Goal: Transaction & Acquisition: Purchase product/service

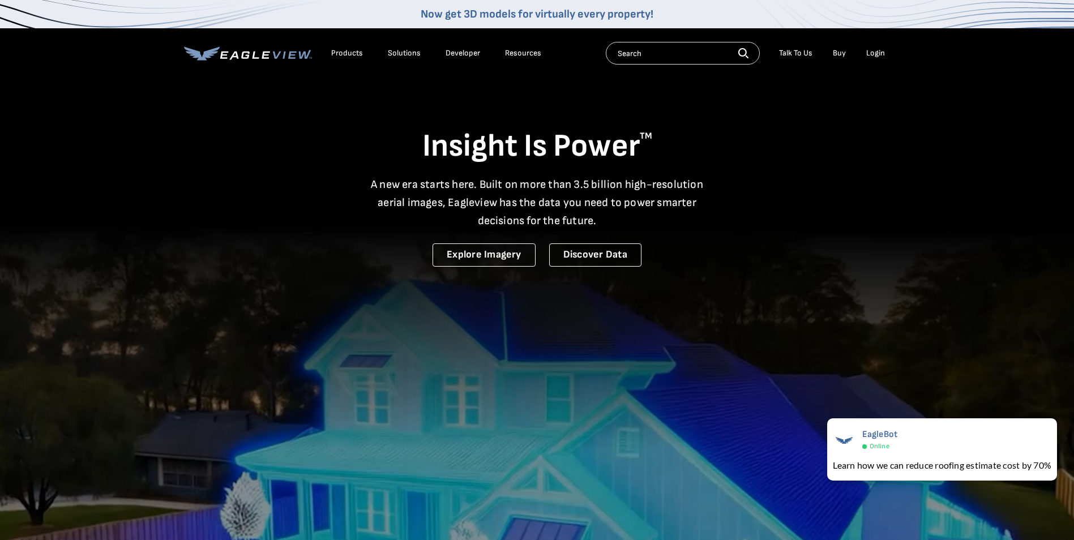
click at [873, 54] on div "Login" at bounding box center [876, 53] width 19 height 10
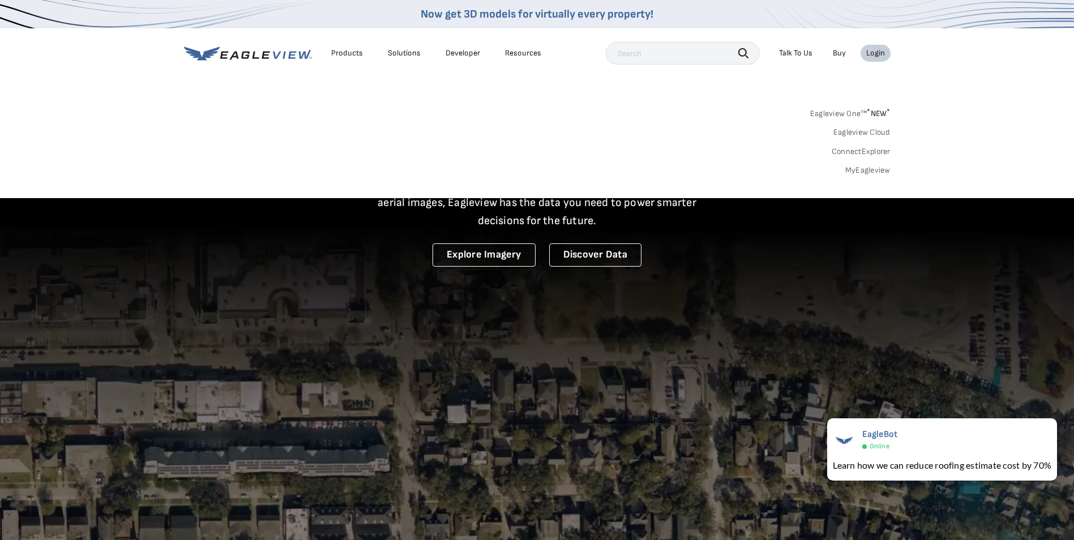
click at [865, 172] on link "MyEagleview" at bounding box center [868, 170] width 45 height 10
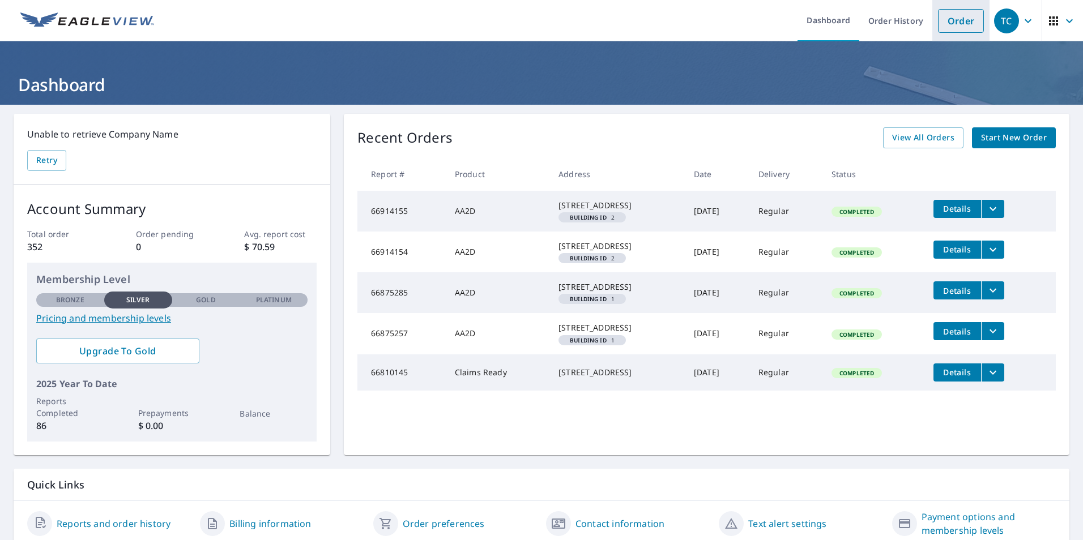
click at [941, 22] on link "Order" at bounding box center [961, 21] width 46 height 24
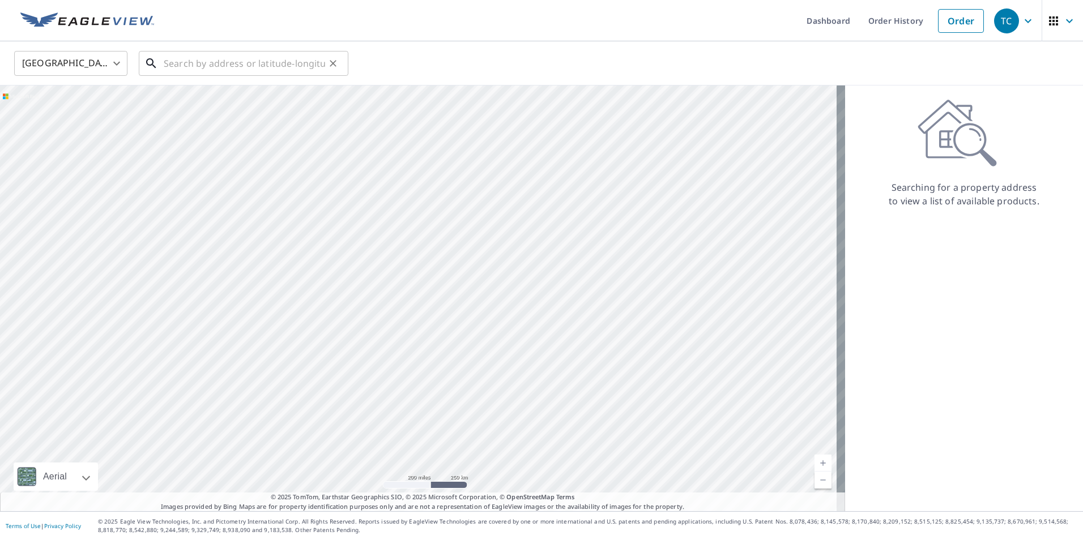
click at [264, 65] on input "text" at bounding box center [244, 64] width 161 height 32
click at [176, 60] on input "text" at bounding box center [244, 64] width 161 height 32
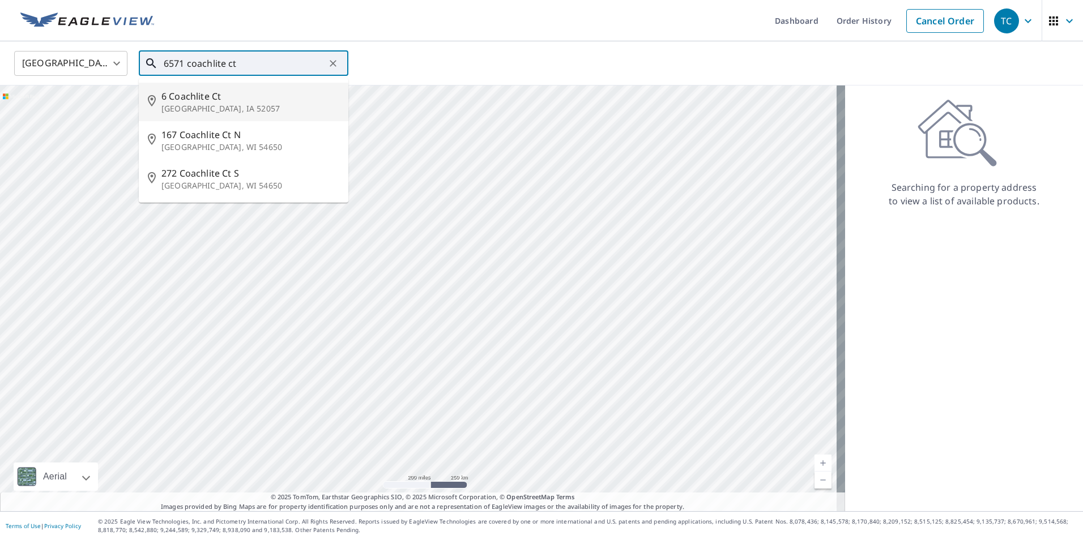
click at [214, 62] on input "6571 coachlite ct" at bounding box center [244, 64] width 161 height 32
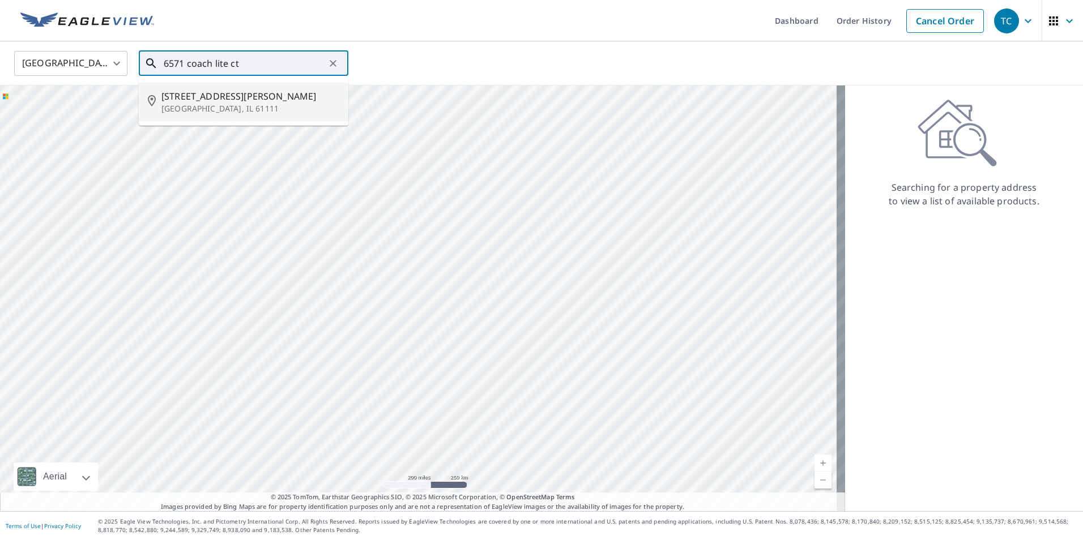
click at [227, 93] on span "6571 Coach Lite Ct" at bounding box center [250, 96] width 178 height 14
type input "6571 Coach Lite Ct Loves Park, IL 61111"
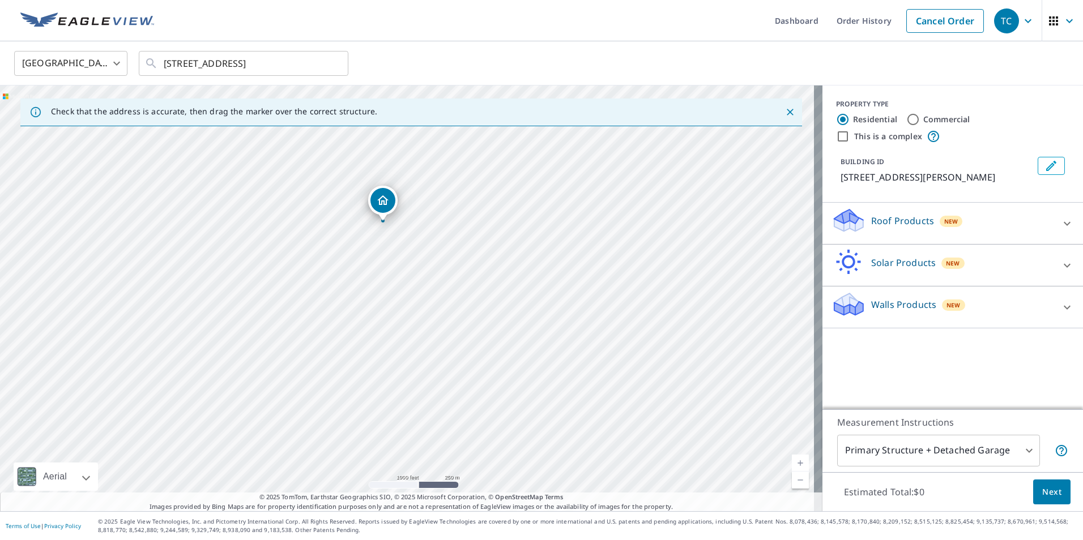
drag, startPoint x: 439, startPoint y: 412, endPoint x: 434, endPoint y: 254, distance: 158.1
click at [434, 254] on div "6571 Coach Lite Ct Loves Park, IL 61111" at bounding box center [411, 299] width 822 height 426
click at [1060, 227] on icon at bounding box center [1067, 224] width 14 height 14
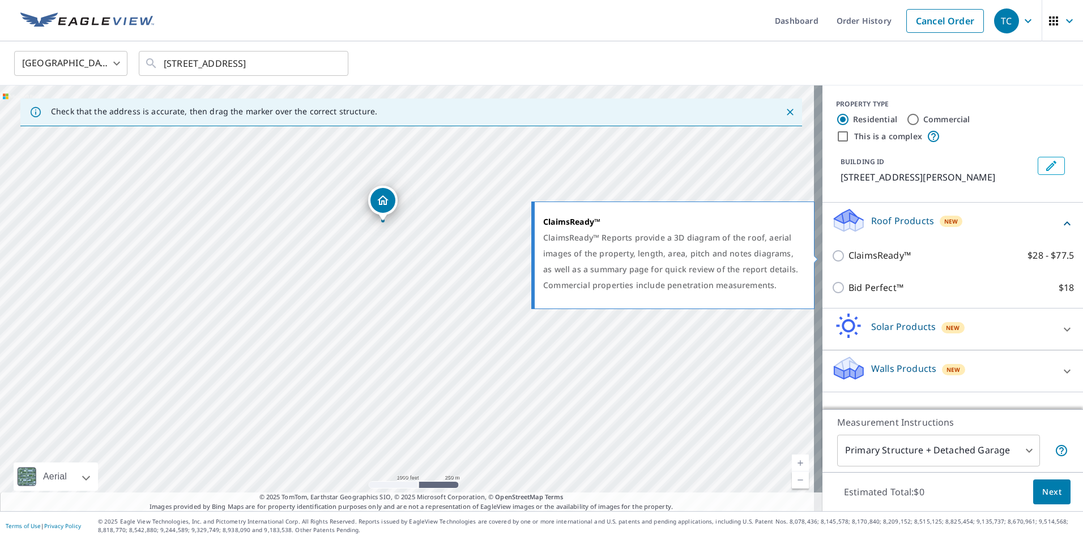
click at [831, 255] on input "ClaimsReady™ $28 - $77.5" at bounding box center [839, 256] width 17 height 14
checkbox input "true"
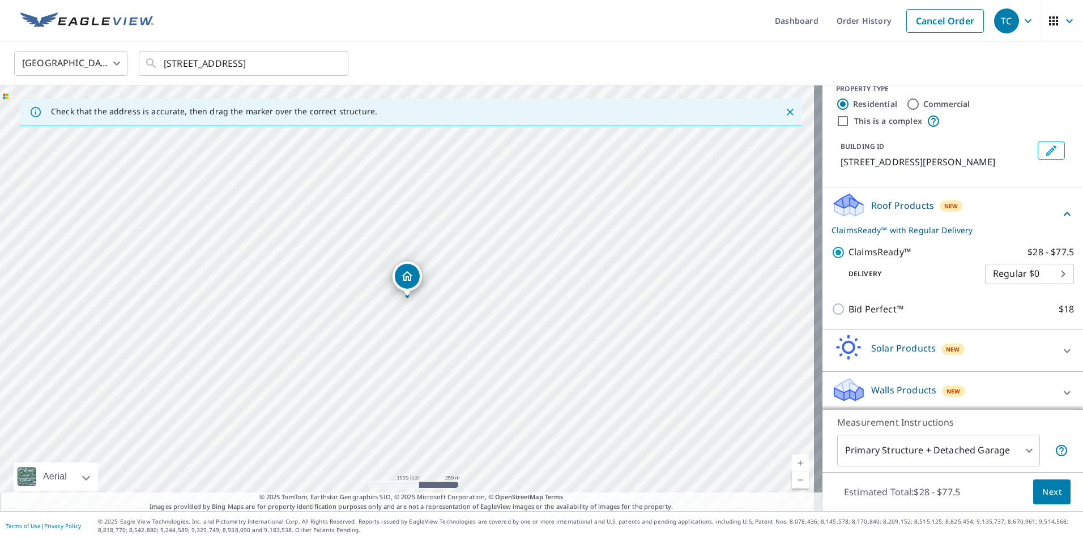
scroll to position [20, 0]
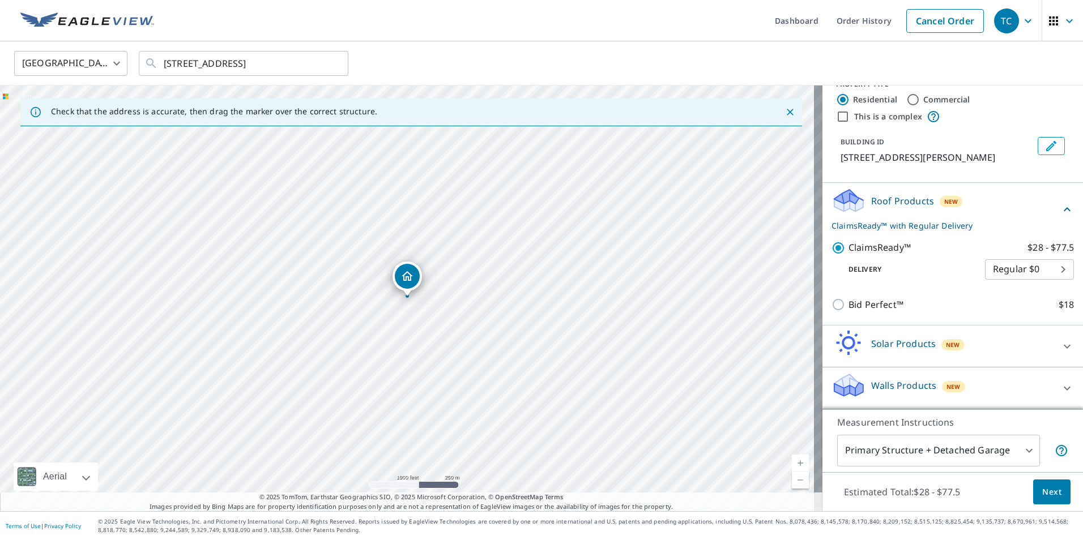
click at [1047, 491] on span "Next" at bounding box center [1051, 492] width 19 height 14
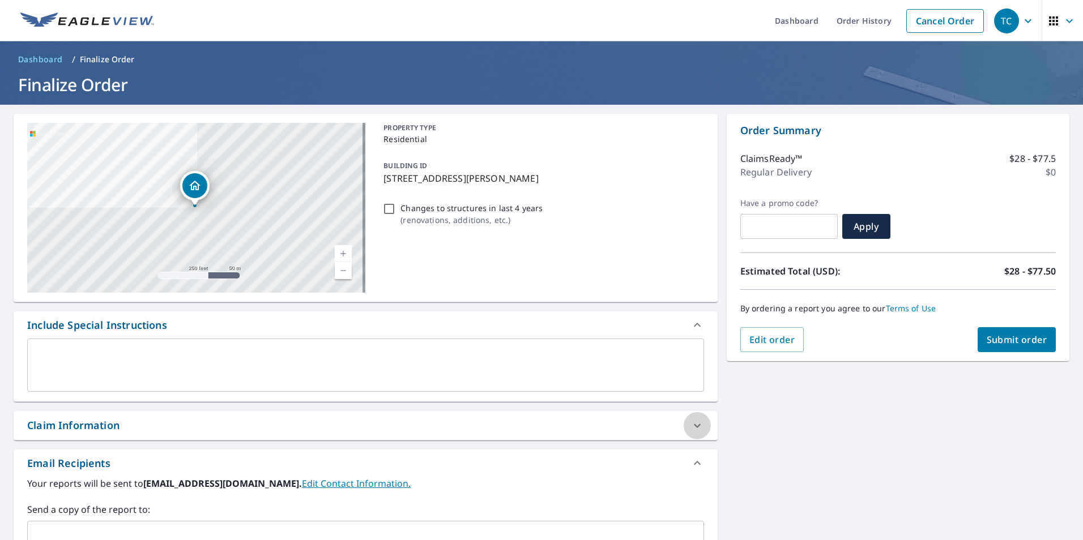
click at [692, 424] on icon at bounding box center [697, 426] width 14 height 14
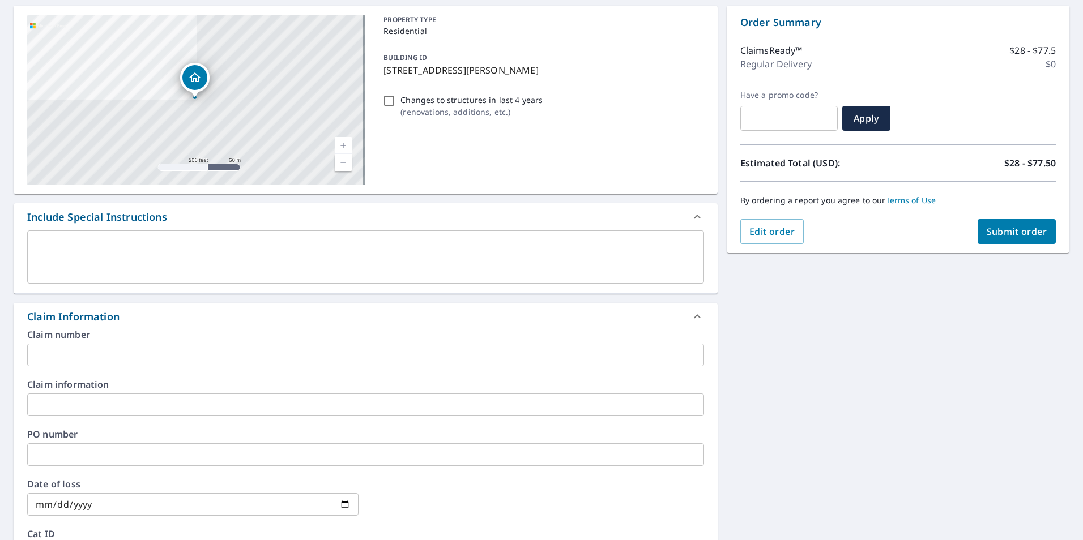
scroll to position [227, 0]
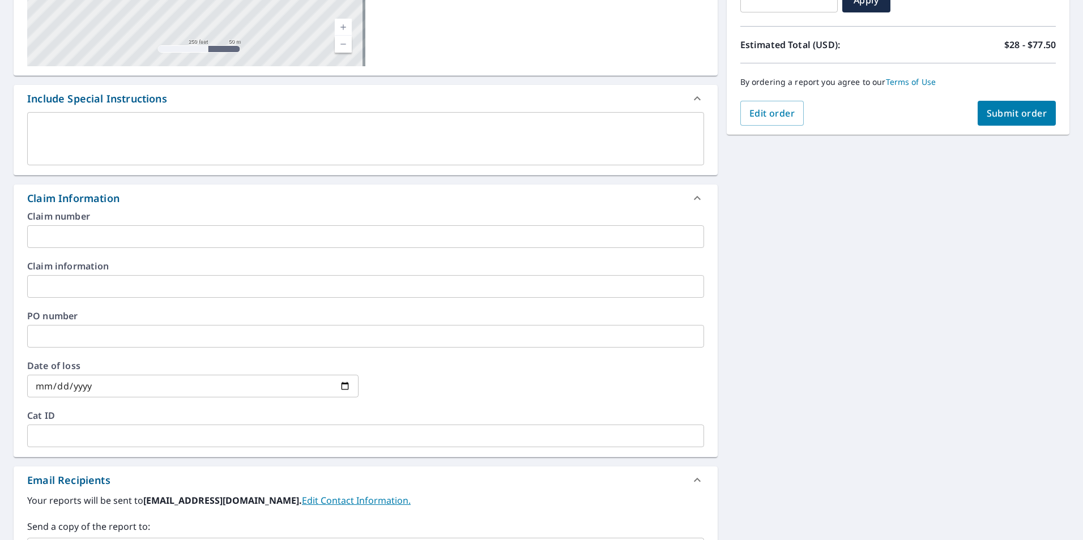
click at [89, 245] on input "text" at bounding box center [365, 236] width 677 height 23
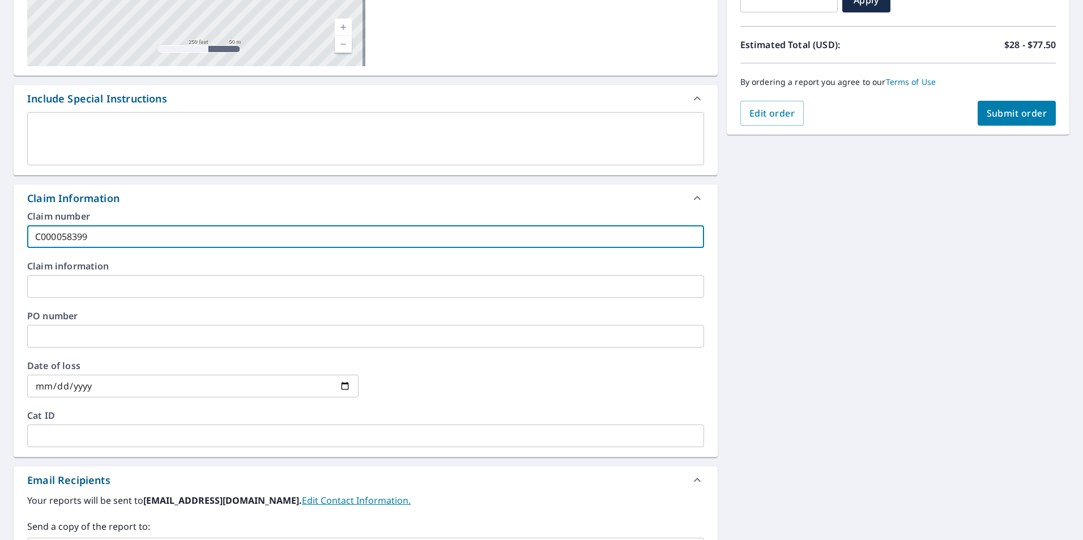
type input "C000058399"
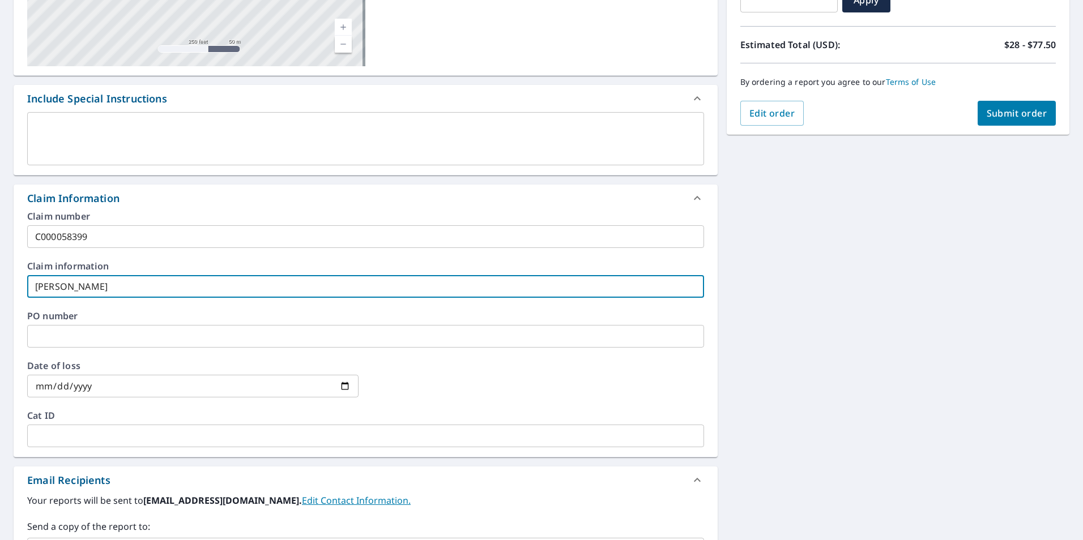
click at [95, 282] on input "Sal Giov" at bounding box center [365, 286] width 677 height 23
type input "Sal Giovingo"
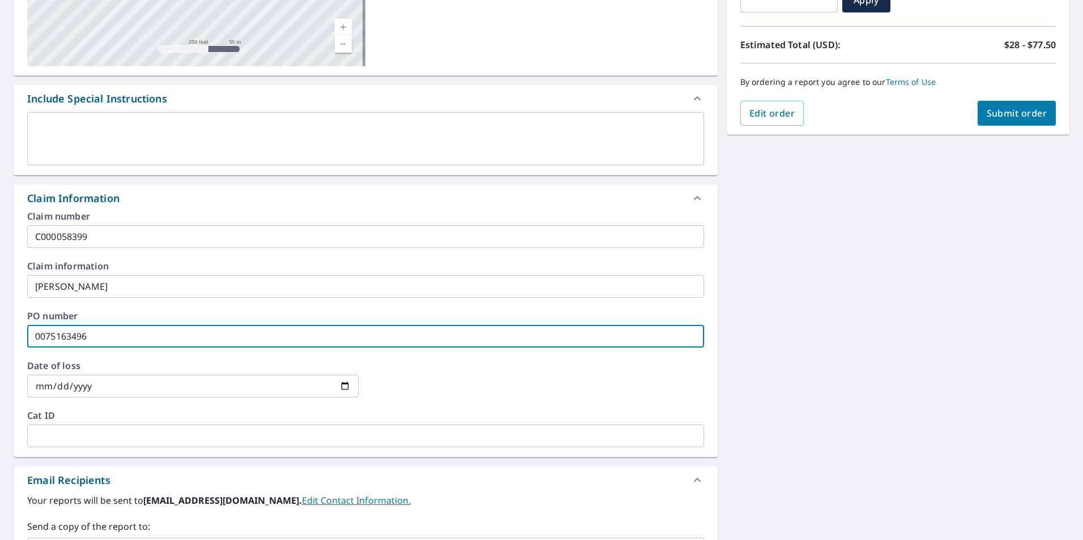
type input "0075163496"
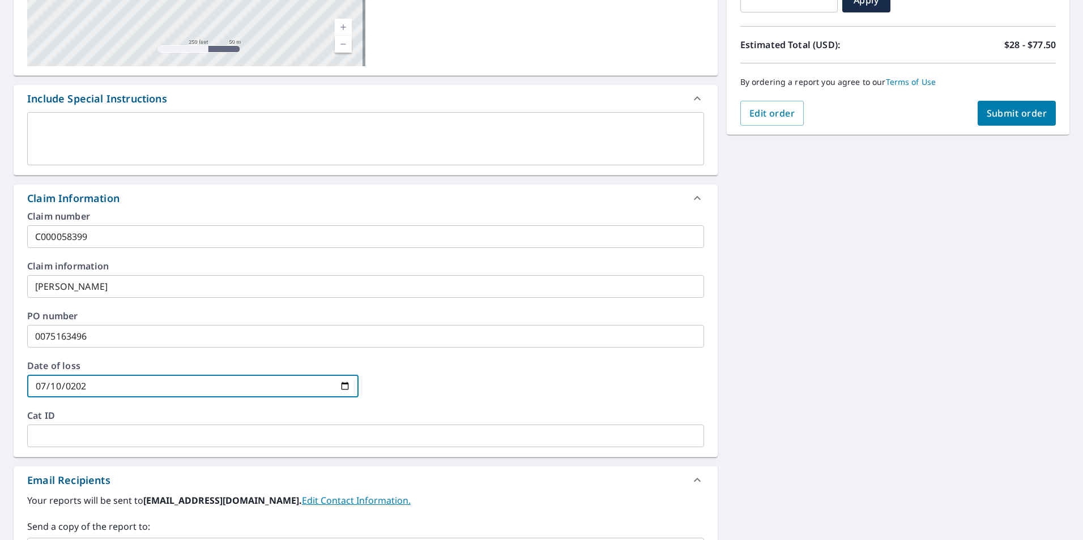
type input "2025-07-10"
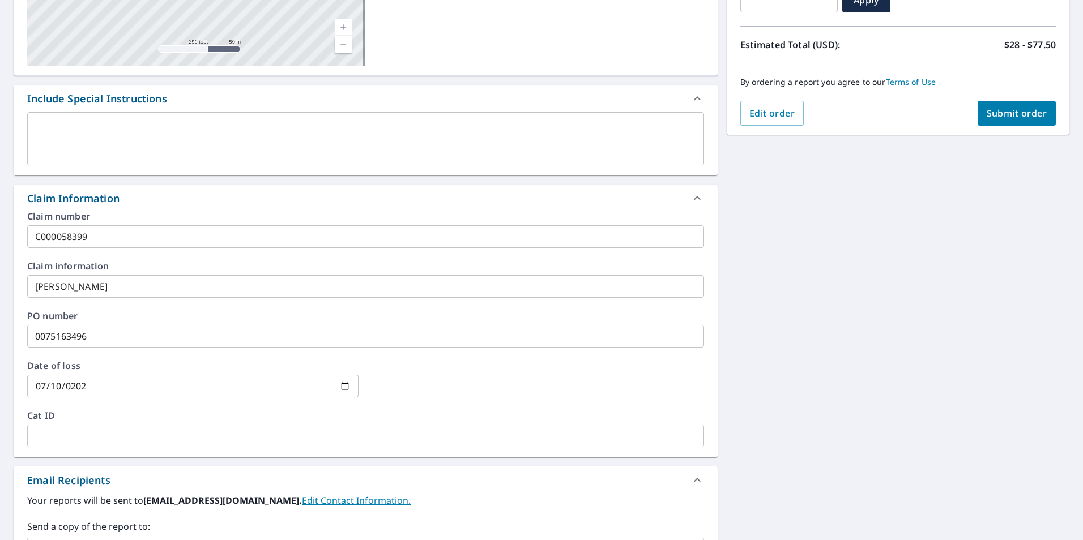
scroll to position [0, 0]
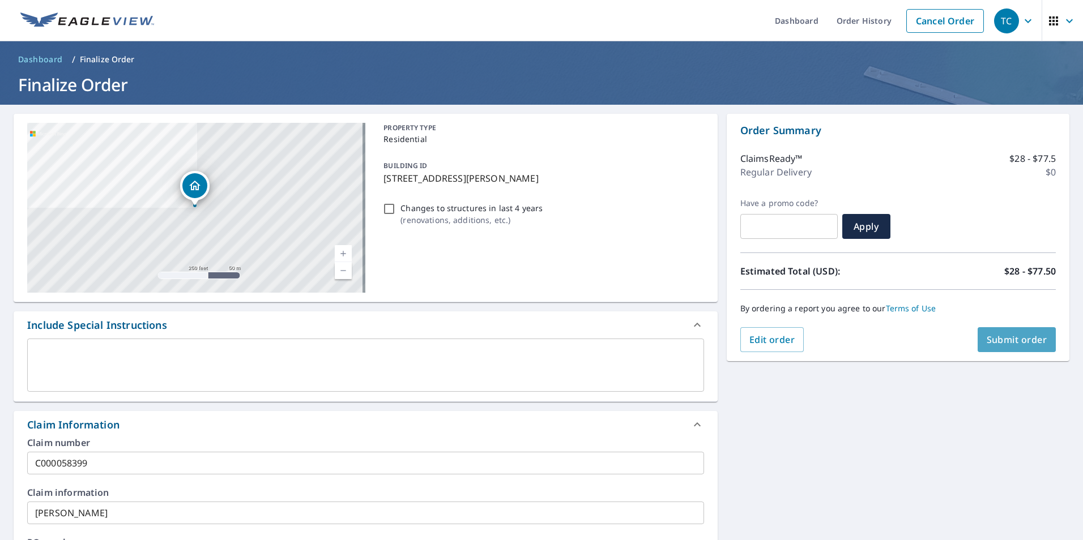
click at [987, 346] on span "Submit order" at bounding box center [1017, 340] width 61 height 12
